Goal: Task Accomplishment & Management: Manage account settings

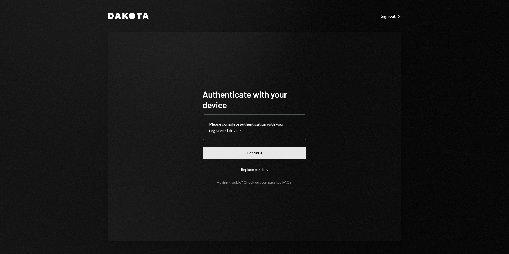
click at [260, 154] on button "Continue" at bounding box center [255, 153] width 104 height 12
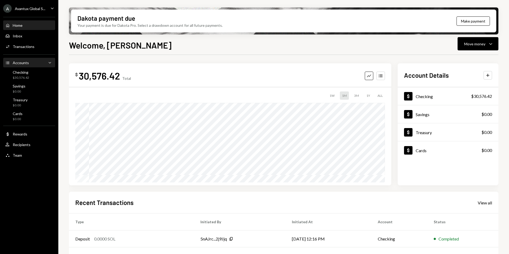
scroll to position [66, 0]
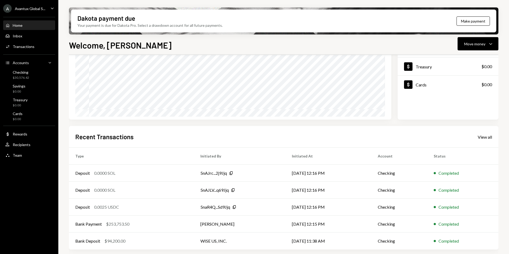
click at [28, 11] on div "A Avantux Global S..." at bounding box center [24, 8] width 42 height 8
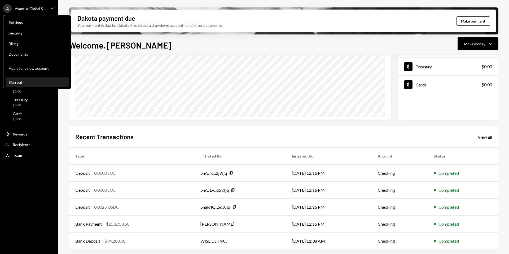
click at [25, 82] on div "Sign out" at bounding box center [37, 82] width 57 height 5
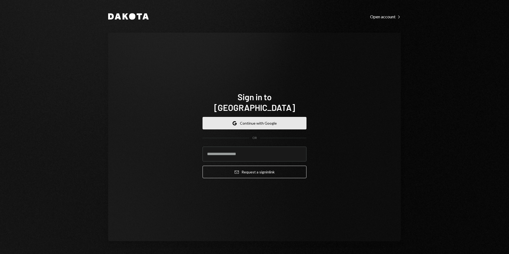
click at [255, 117] on button "Google Continue with Google" at bounding box center [255, 123] width 104 height 12
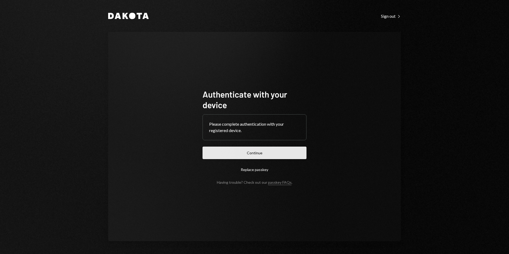
click at [250, 154] on button "Continue" at bounding box center [255, 153] width 104 height 12
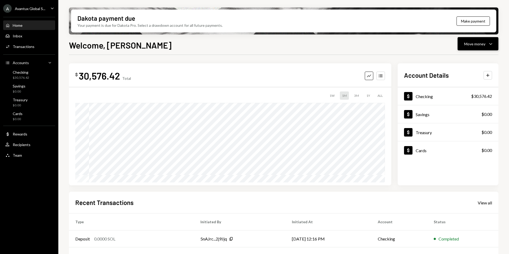
click at [472, 43] on div "Move money" at bounding box center [474, 44] width 21 height 6
click at [465, 58] on div "Send" at bounding box center [473, 60] width 39 height 6
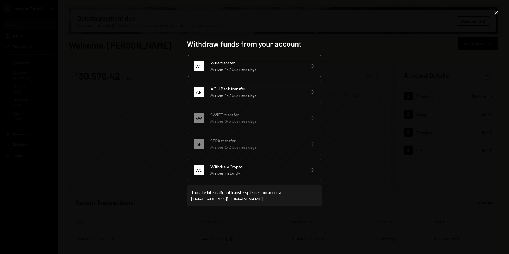
click at [209, 64] on div "WT Wire transfer Arrives 1-2 business days Chevron Right" at bounding box center [254, 66] width 135 height 22
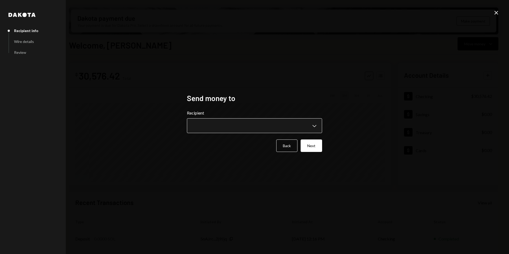
click at [225, 123] on body "A Avantux Global S... Caret Down Home Home Inbox Inbox Activities Transactions …" at bounding box center [254, 127] width 509 height 254
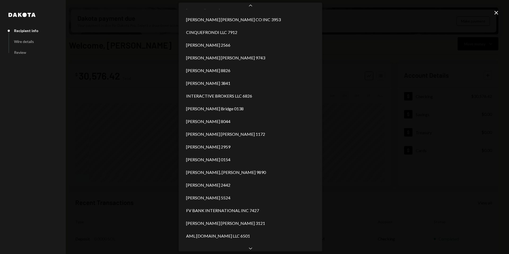
scroll to position [303, 0]
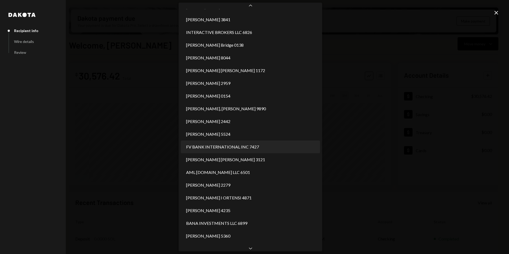
select select "**********"
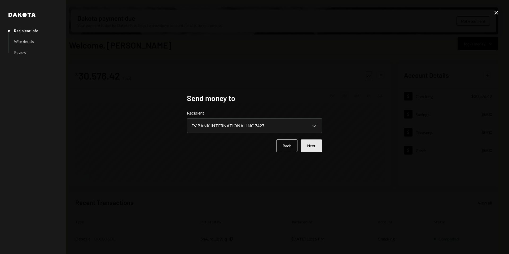
click at [317, 146] on button "Next" at bounding box center [311, 145] width 21 height 12
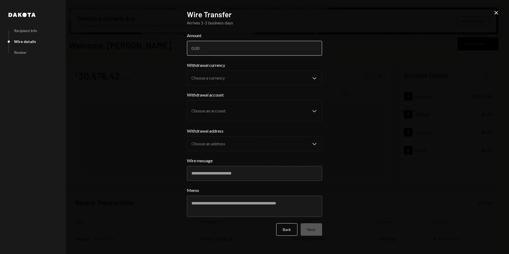
click at [209, 49] on input "Amount" at bounding box center [254, 48] width 135 height 15
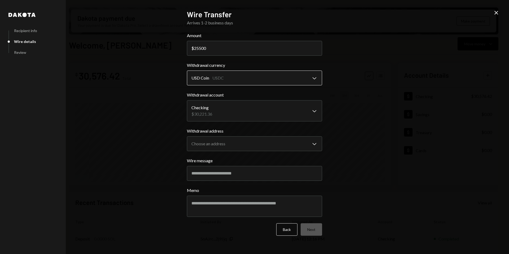
type input "25500"
click at [254, 79] on body "A Avantux Global S... Caret Down Home Home Inbox Inbox Activities Transactions …" at bounding box center [254, 127] width 509 height 254
click at [241, 109] on body "A Avantux Global S... Caret Down Home Home Inbox Inbox Activities Transactions …" at bounding box center [254, 127] width 509 height 254
click at [242, 136] on div "**********" at bounding box center [254, 139] width 135 height 23
click at [242, 140] on body "A Avantux Global S... Caret Down Home Home Inbox Inbox Activities Transactions …" at bounding box center [254, 127] width 509 height 254
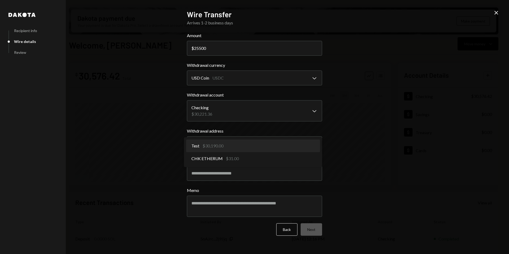
select select "**********"
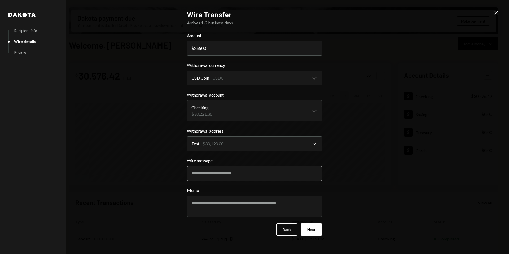
click at [230, 170] on input "Wire message" at bounding box center [254, 173] width 135 height 15
paste input "**********"
type input "**********"
click at [314, 229] on button "Next" at bounding box center [311, 229] width 21 height 12
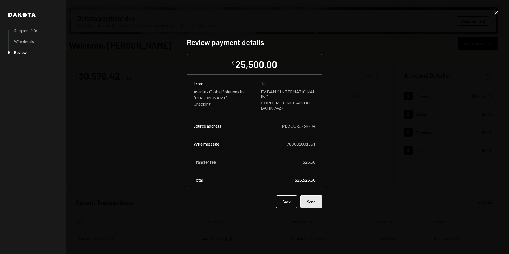
click at [315, 203] on button "Send" at bounding box center [311, 201] width 22 height 12
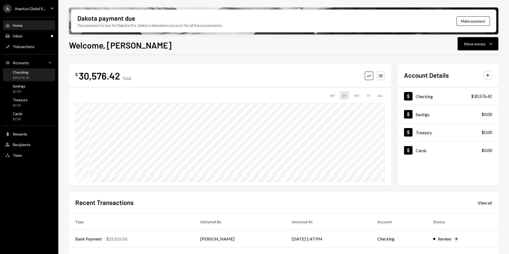
click at [24, 76] on div "$30,576.42" at bounding box center [21, 78] width 16 height 5
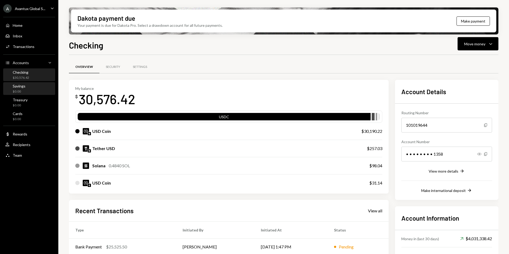
click at [29, 87] on div "Savings $0.00" at bounding box center [29, 89] width 48 height 10
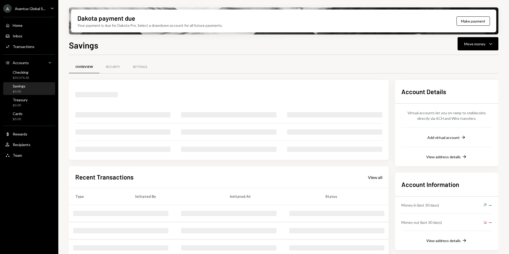
click at [23, 87] on div "Savings" at bounding box center [19, 86] width 13 height 5
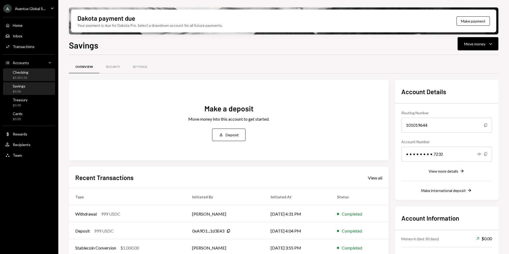
click at [25, 79] on div "$5,051.52" at bounding box center [21, 78] width 16 height 5
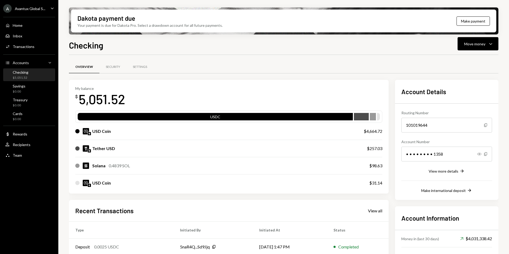
click at [24, 5] on div "A Avantux Global S..." at bounding box center [24, 8] width 42 height 8
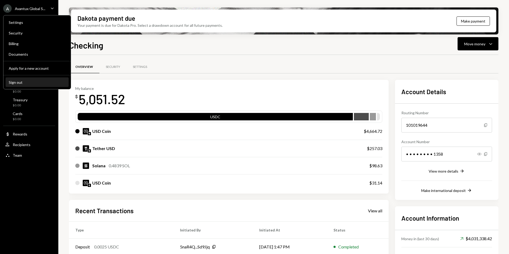
click at [37, 82] on div "Sign out" at bounding box center [37, 82] width 57 height 5
